Goal: Information Seeking & Learning: Check status

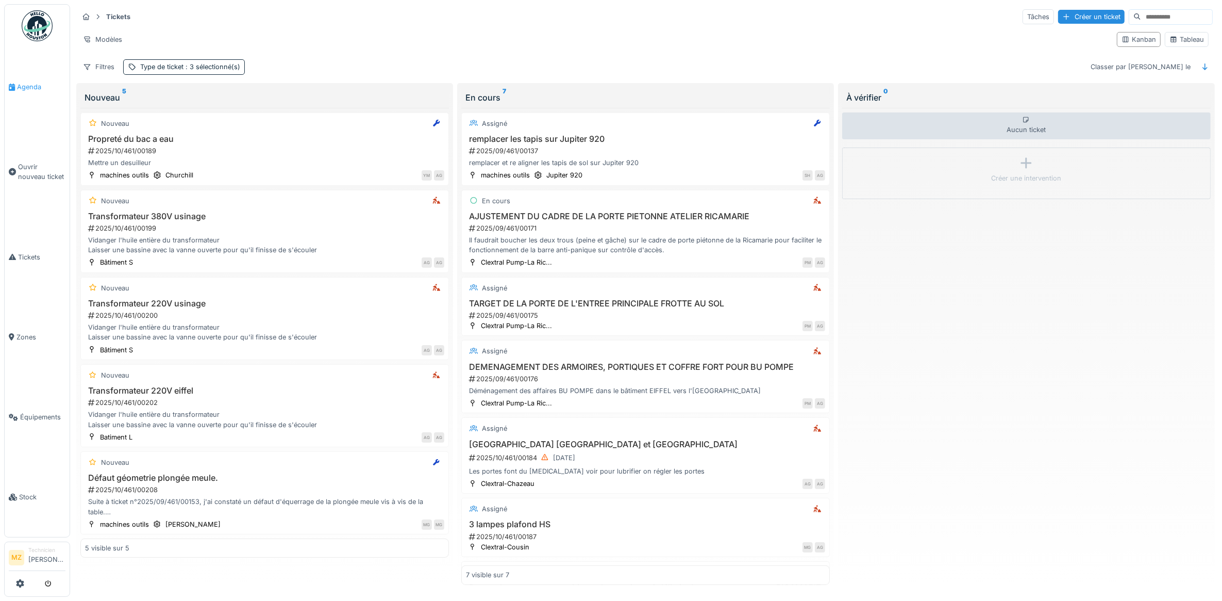
click at [27, 83] on span "Agenda" at bounding box center [41, 87] width 48 height 10
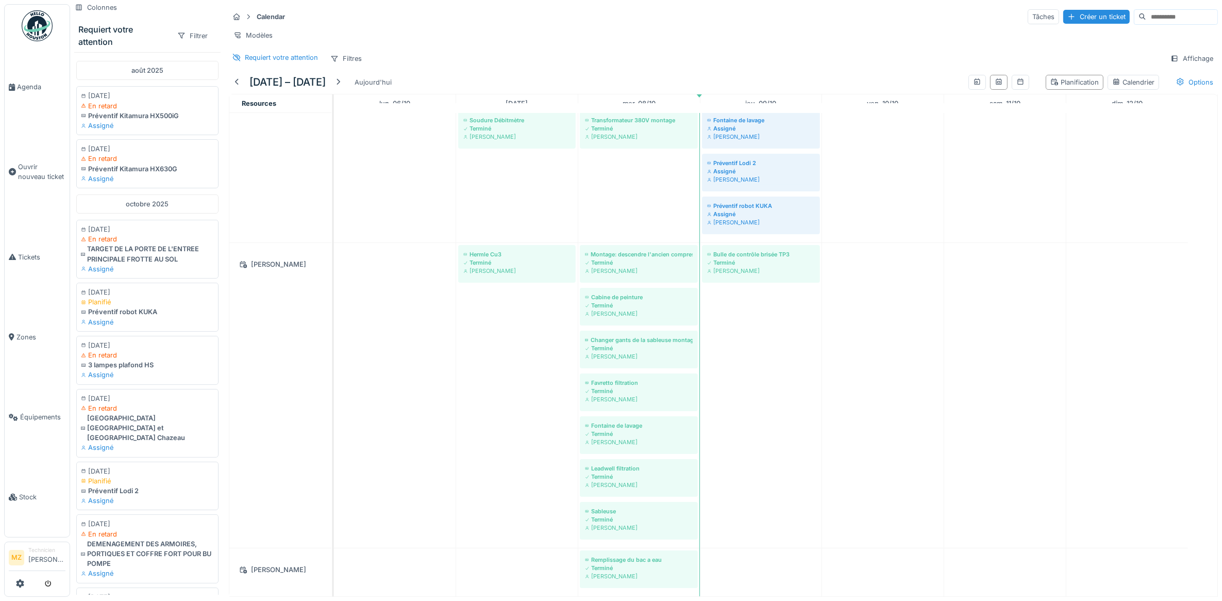
scroll to position [349, 0]
click at [762, 267] on div "Bulle de contrôle brisée TP3 Terminé [PERSON_NAME]" at bounding box center [761, 262] width 113 height 30
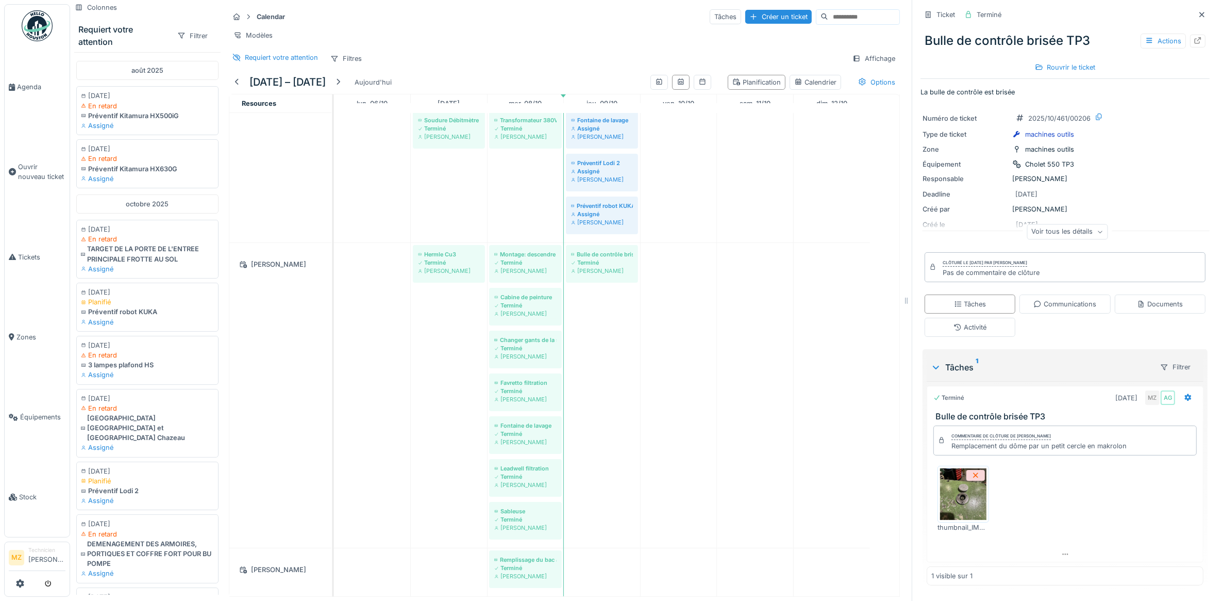
click at [947, 502] on img at bounding box center [963, 494] width 46 height 52
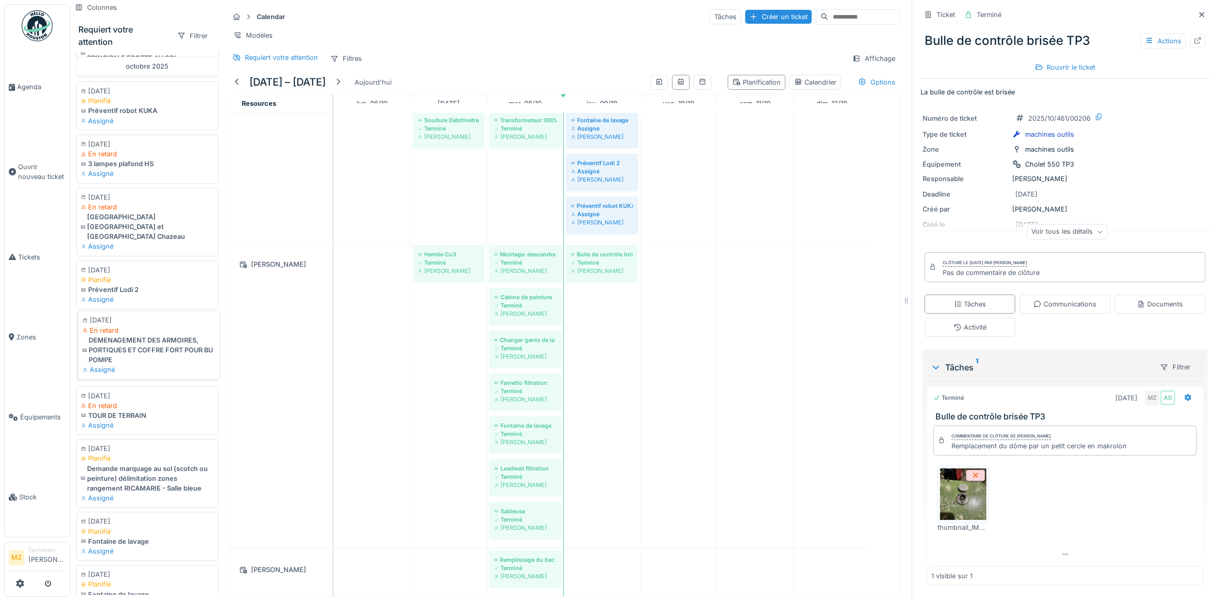
scroll to position [385, 0]
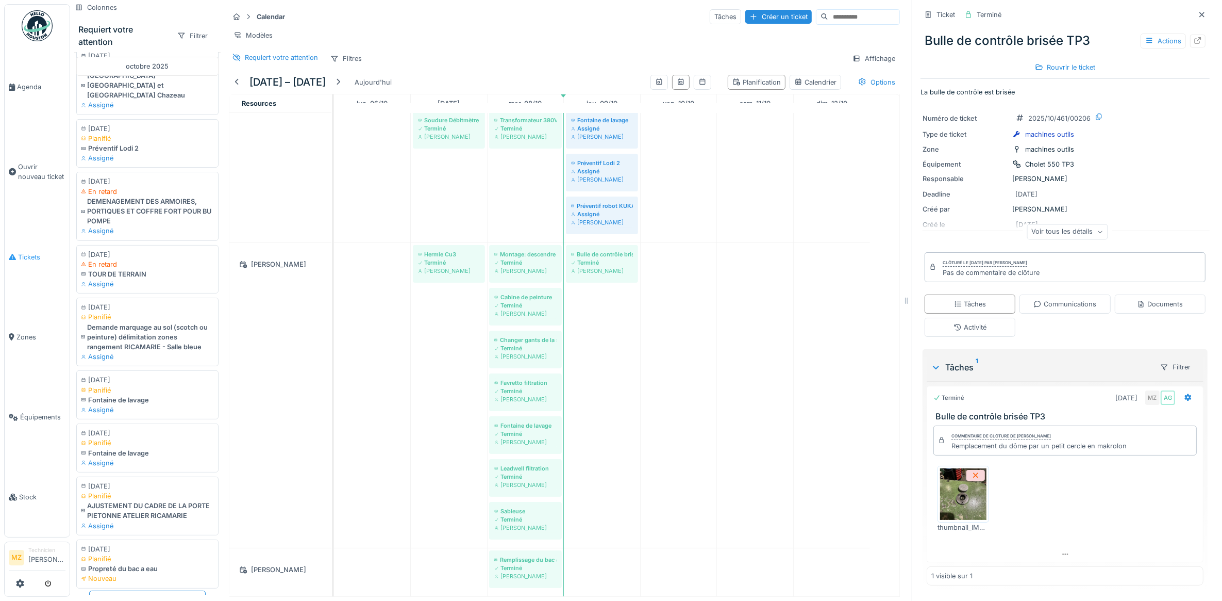
click at [30, 244] on link "Tickets" at bounding box center [37, 257] width 65 height 80
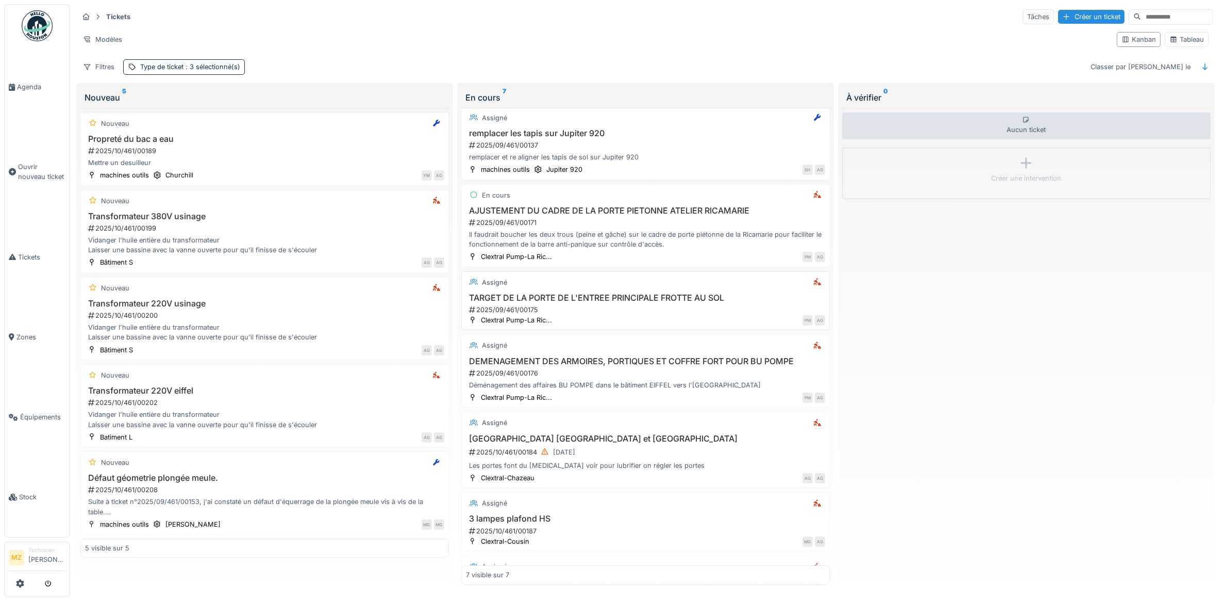
scroll to position [7, 0]
click at [654, 236] on div "Il faudrait boucher les deux trous (peine et gâche) sur le cadre de porte piéto…" at bounding box center [645, 238] width 359 height 20
